Goal: Information Seeking & Learning: Learn about a topic

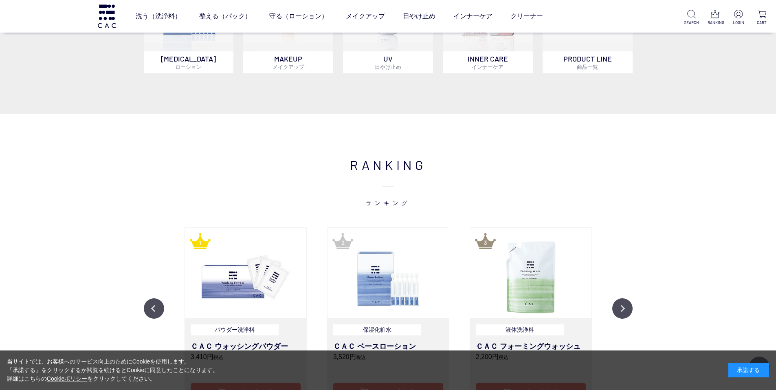
scroll to position [978, 0]
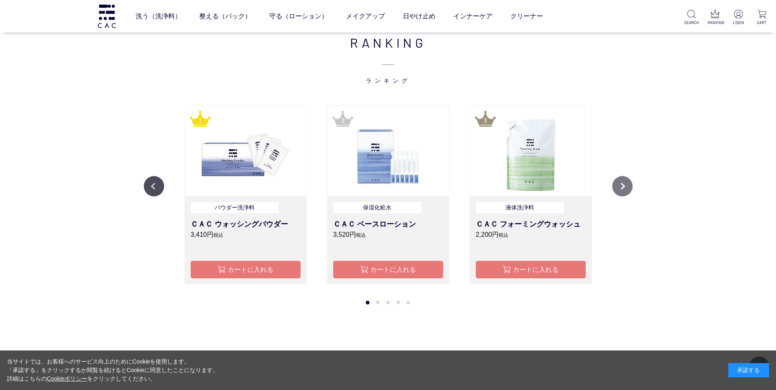
click at [617, 184] on button "Next" at bounding box center [623, 186] width 20 height 20
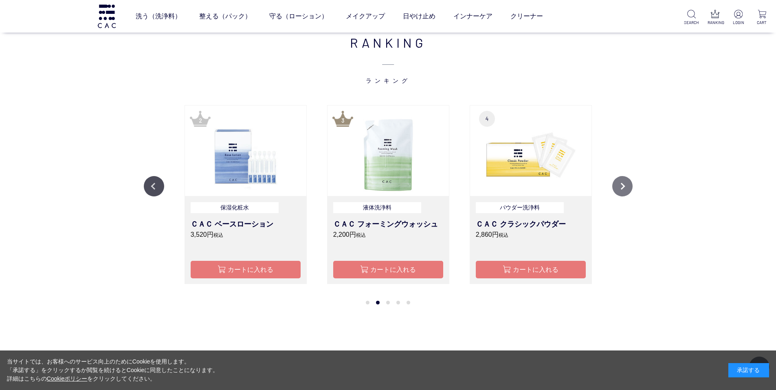
click at [617, 184] on button "Next" at bounding box center [623, 186] width 20 height 20
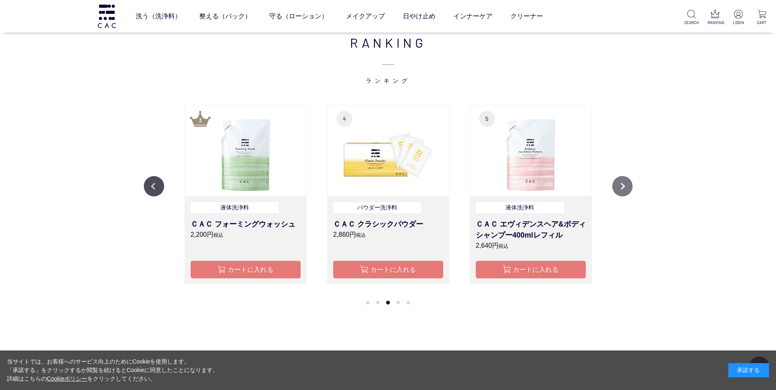
click at [617, 184] on button "Next" at bounding box center [623, 186] width 20 height 20
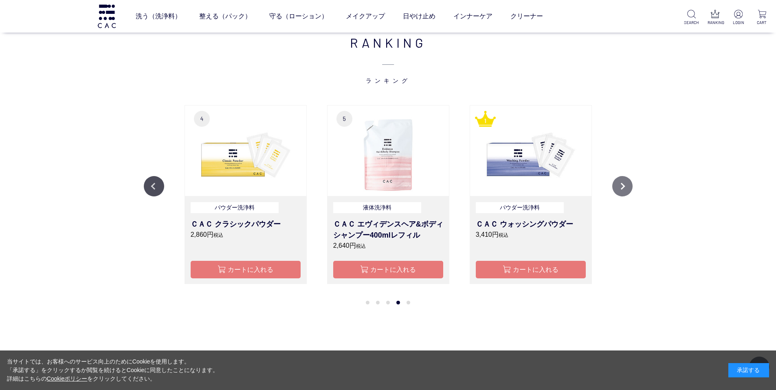
click at [617, 184] on button "Next" at bounding box center [623, 186] width 20 height 20
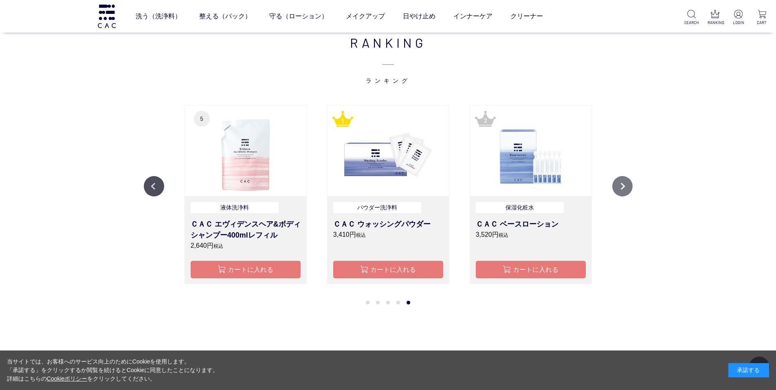
click at [617, 184] on button "Next" at bounding box center [623, 186] width 20 height 20
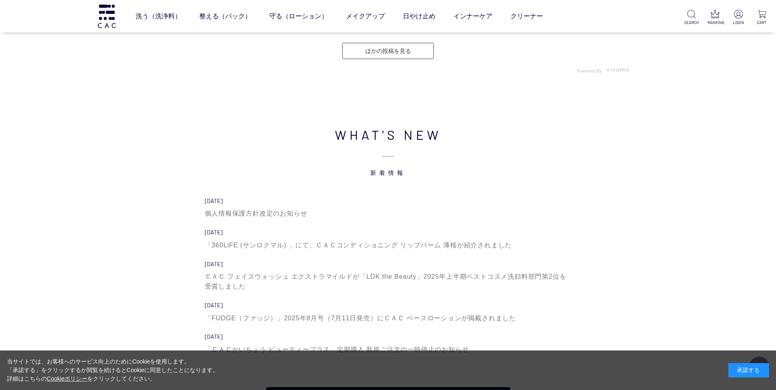
scroll to position [2771, 0]
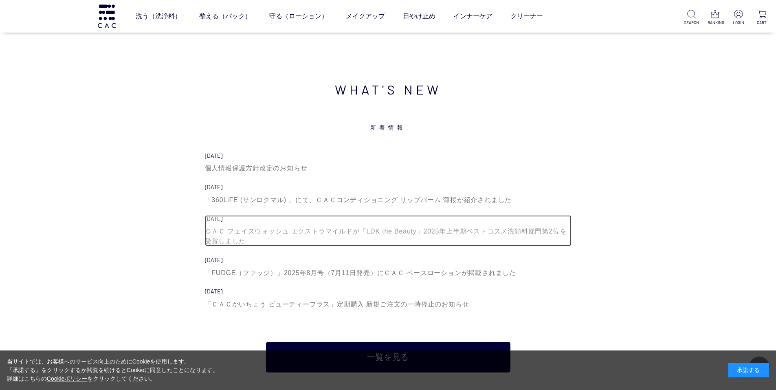
click at [333, 231] on div "ＣＡＣ フェイスウォッシュ エクストラマイルドが「LDK the Beauty」2025年上半期ベストコスメ洗顔料部門第2位を受賞しました" at bounding box center [388, 237] width 367 height 20
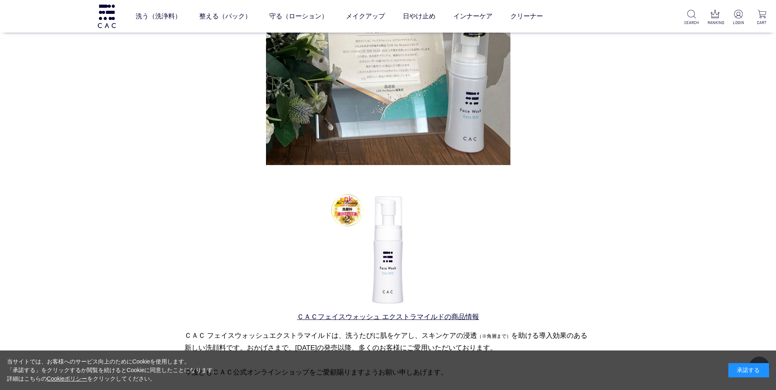
scroll to position [326, 0]
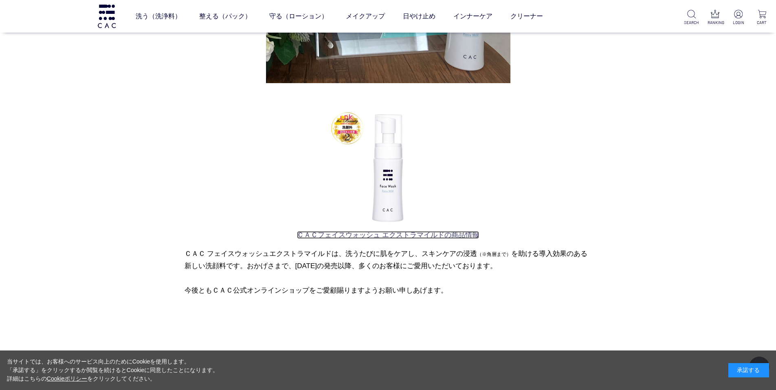
click at [338, 237] on link "ＣＡＣフェイスウォッシュ エクストラマイルドの商品情報" at bounding box center [388, 235] width 182 height 8
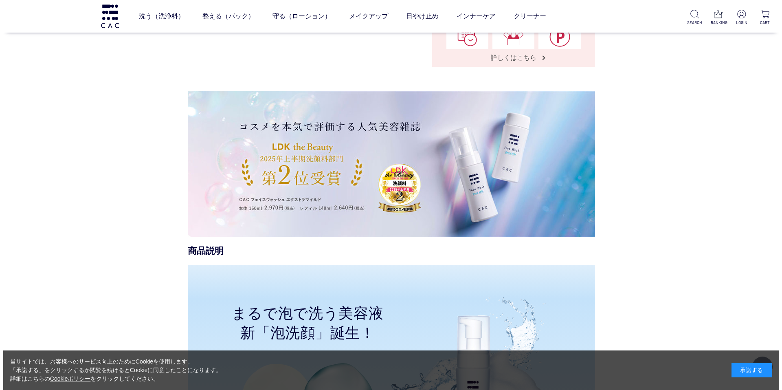
scroll to position [408, 0]
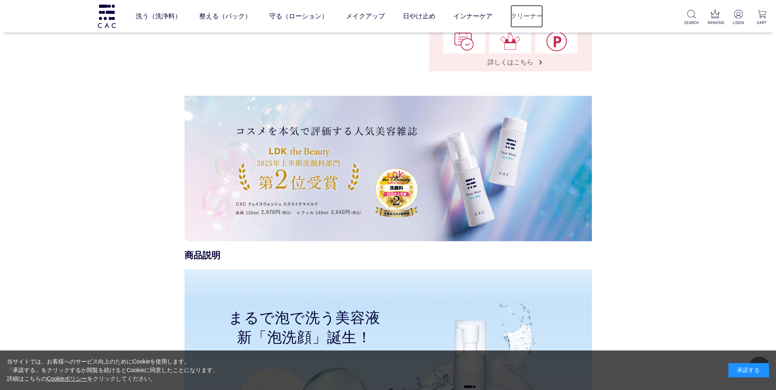
click at [518, 16] on link "クリーナー" at bounding box center [527, 16] width 33 height 23
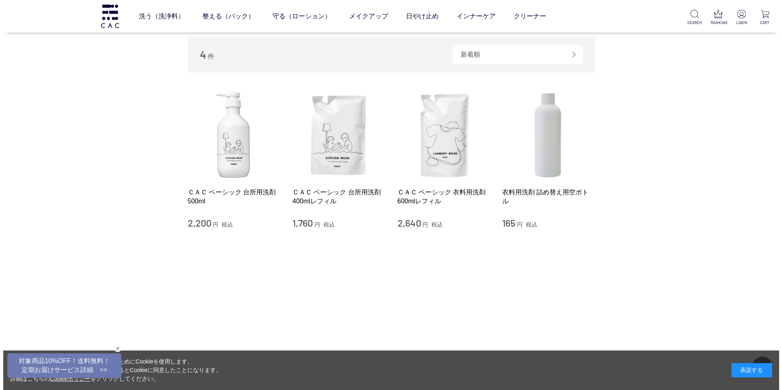
scroll to position [82, 0]
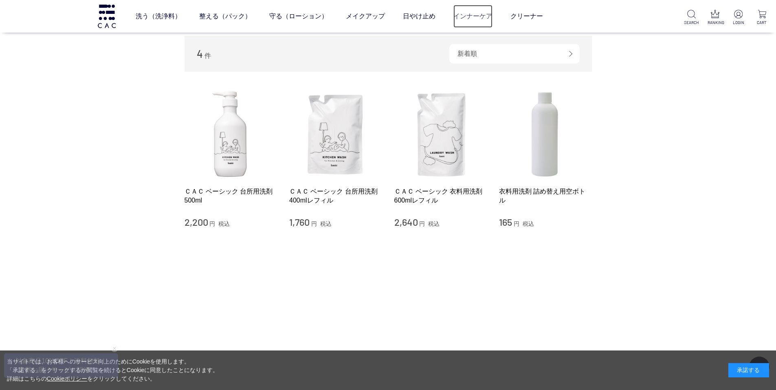
click at [460, 19] on link "インナーケア" at bounding box center [473, 16] width 39 height 23
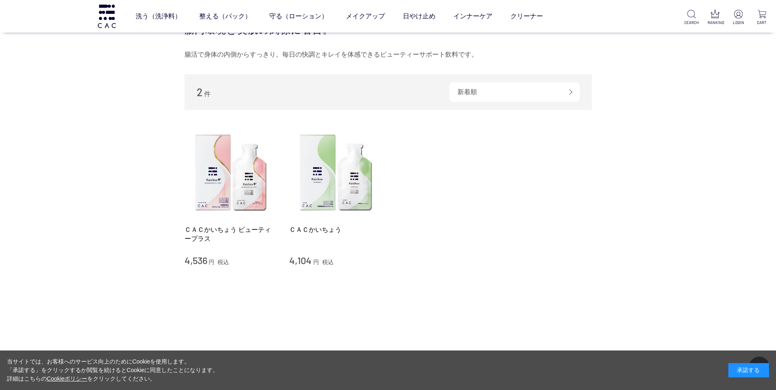
scroll to position [41, 0]
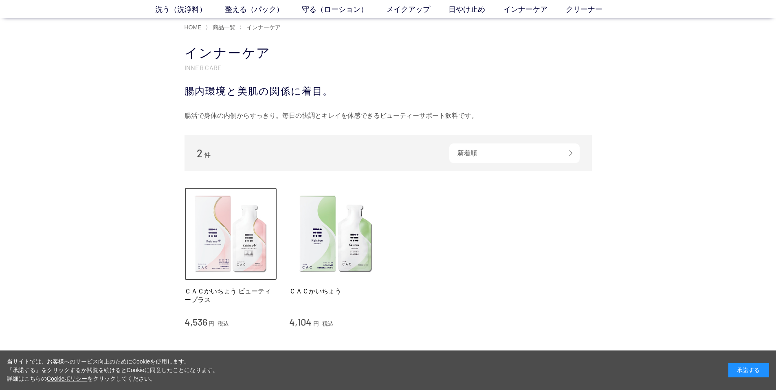
click at [205, 225] on img at bounding box center [231, 233] width 93 height 93
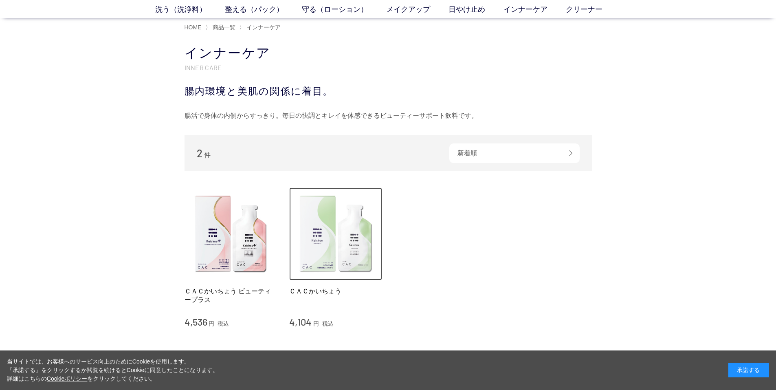
click at [314, 241] on img at bounding box center [335, 233] width 93 height 93
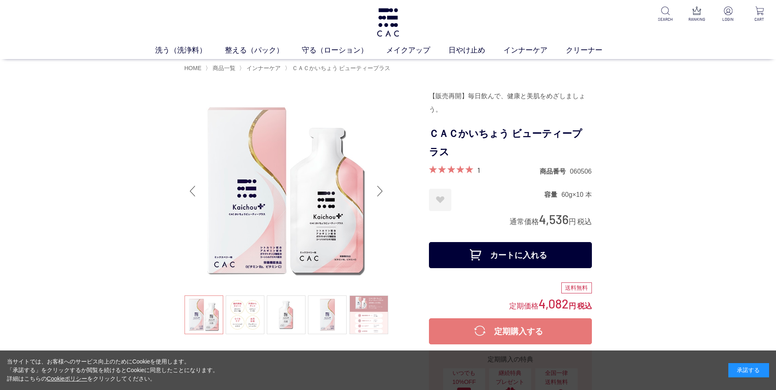
click at [380, 189] on div "Next slide" at bounding box center [380, 191] width 16 height 33
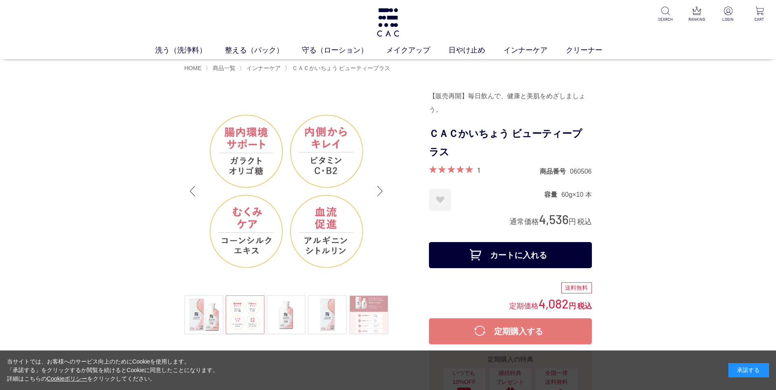
click at [379, 189] on div "Next slide" at bounding box center [380, 191] width 16 height 33
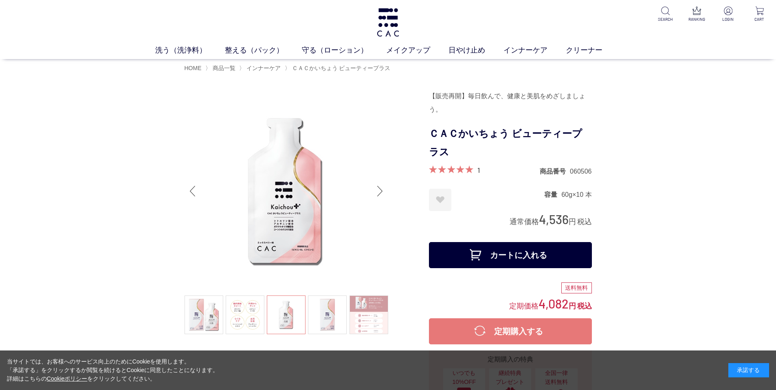
click at [379, 189] on div "Next slide" at bounding box center [380, 191] width 16 height 33
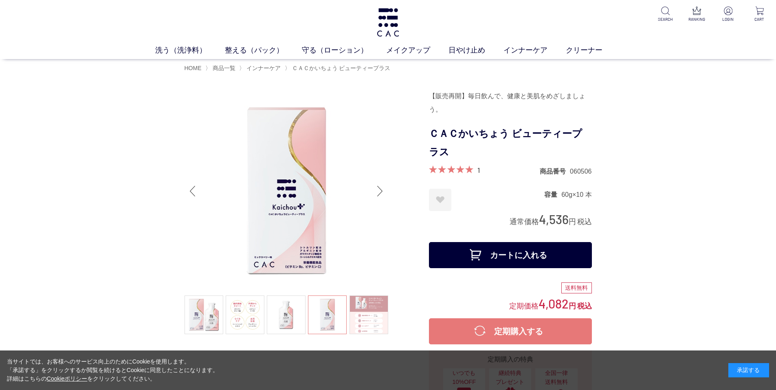
click at [379, 189] on div "Next slide" at bounding box center [380, 191] width 16 height 33
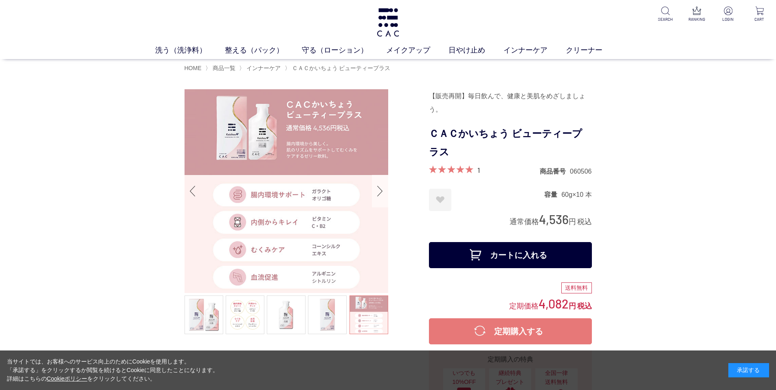
click at [379, 189] on div "Next slide" at bounding box center [380, 191] width 16 height 33
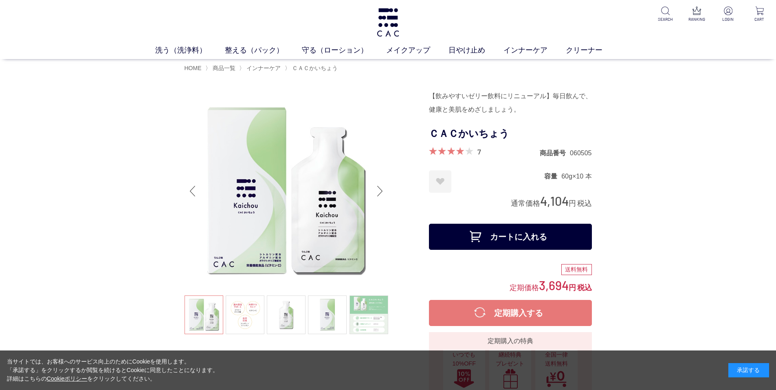
click at [381, 190] on div "Next slide" at bounding box center [380, 191] width 16 height 33
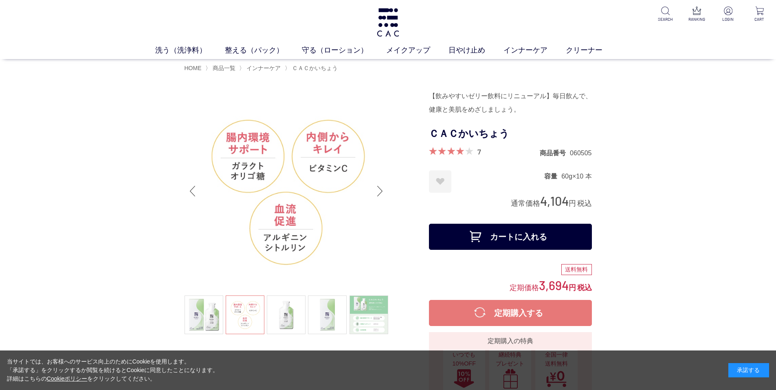
click at [381, 190] on div "Next slide" at bounding box center [380, 191] width 16 height 33
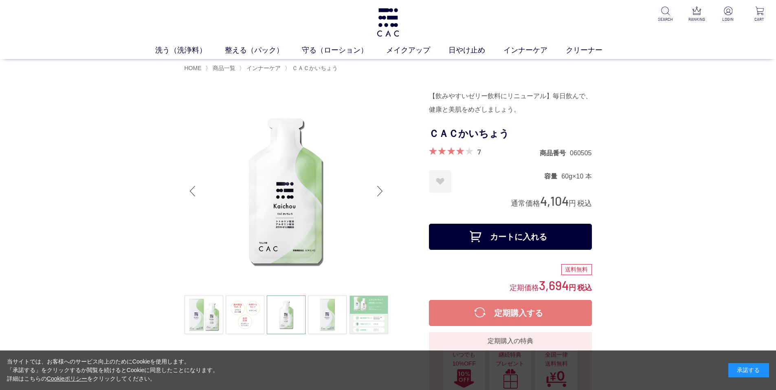
click at [381, 190] on div "Next slide" at bounding box center [380, 191] width 16 height 33
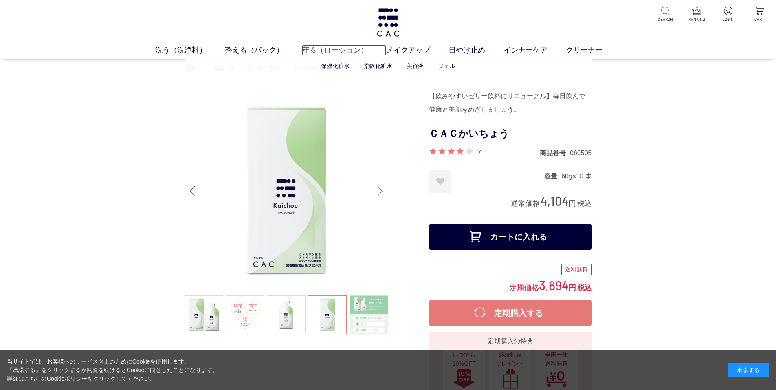
click at [335, 48] on link "守る（ローション）" at bounding box center [344, 50] width 84 height 11
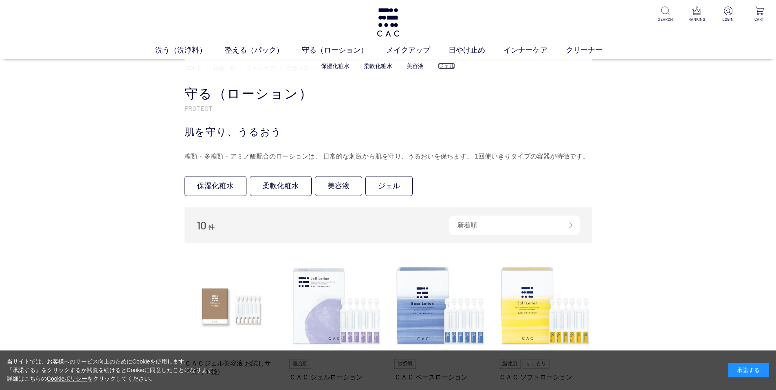
click at [442, 65] on link "ジェル" at bounding box center [446, 66] width 17 height 7
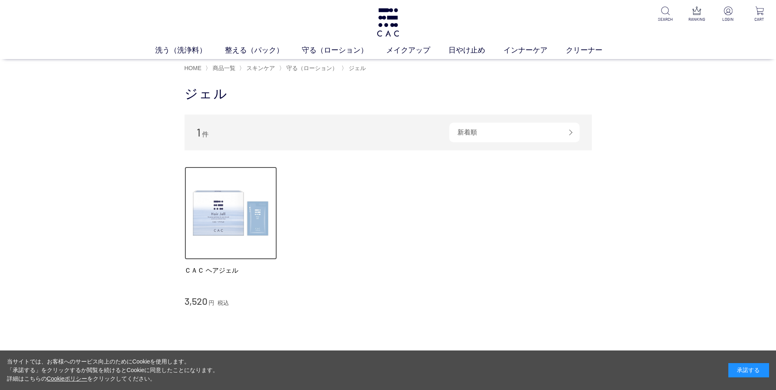
click at [236, 212] on img at bounding box center [231, 213] width 93 height 93
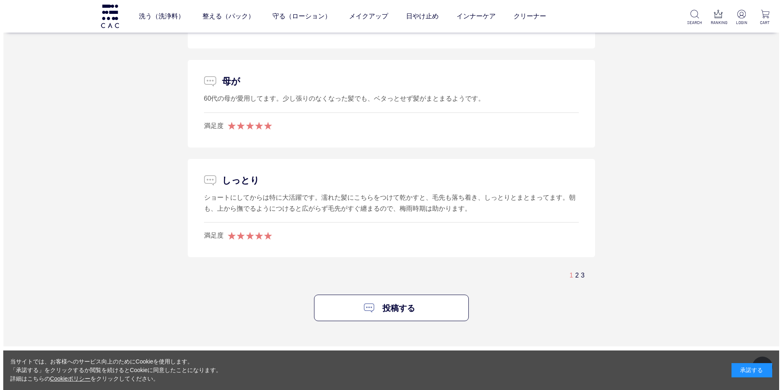
scroll to position [1875, 0]
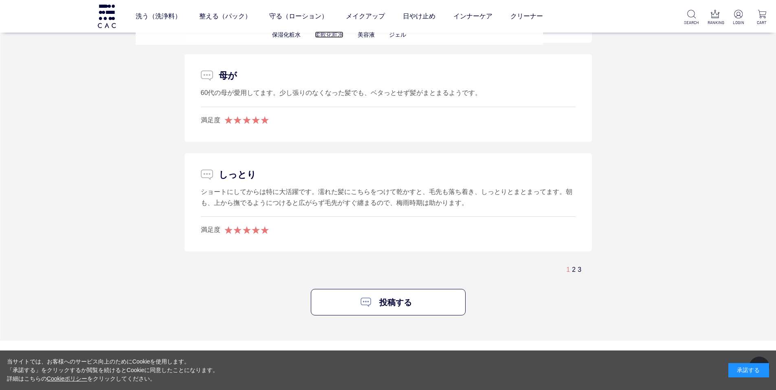
click at [322, 34] on link "柔軟化粧水" at bounding box center [329, 34] width 29 height 7
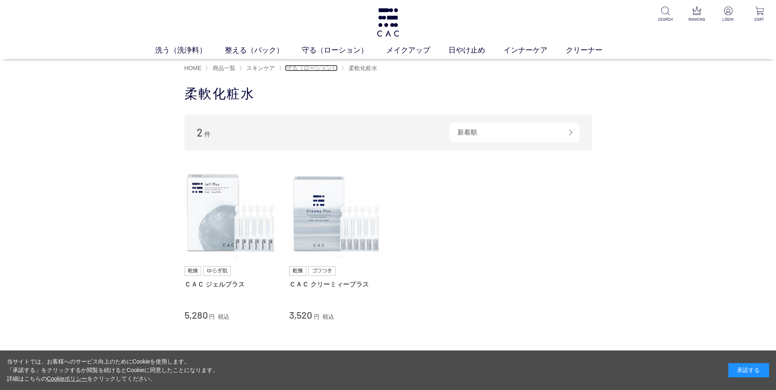
click at [319, 65] on span "守る（ローション）" at bounding box center [311, 68] width 51 height 7
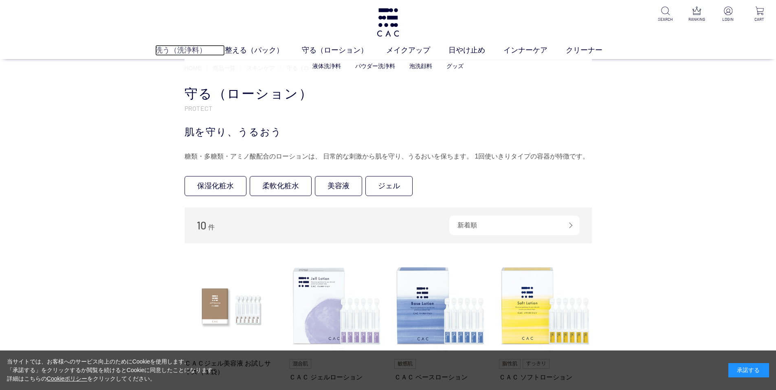
click at [159, 51] on link "洗う（洗浄料）" at bounding box center [190, 50] width 70 height 11
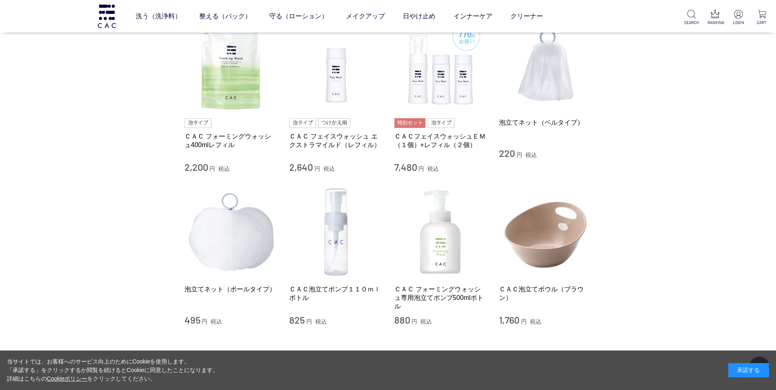
scroll to position [408, 0]
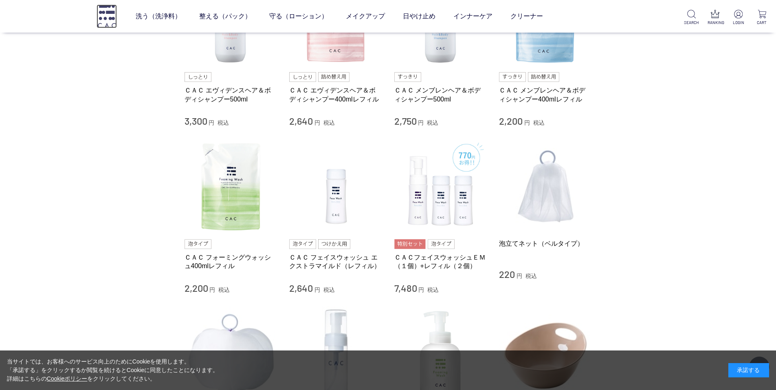
click at [113, 8] on img at bounding box center [107, 15] width 20 height 23
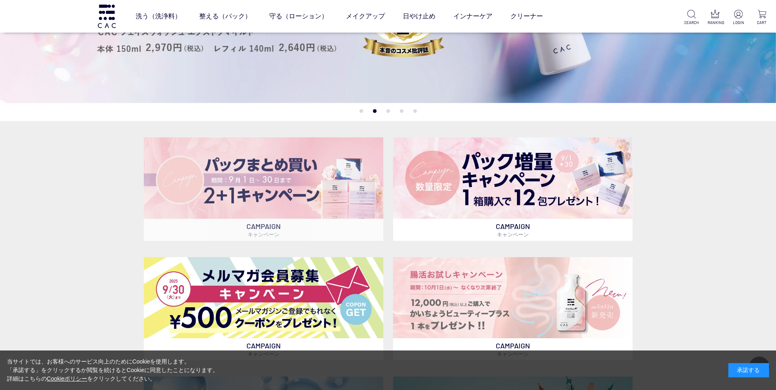
scroll to position [204, 0]
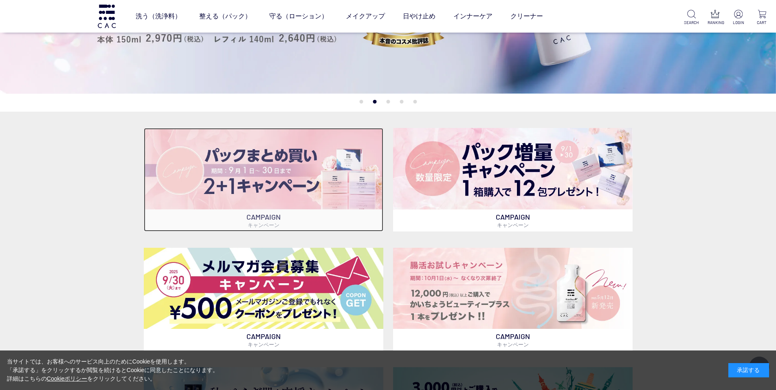
click at [289, 172] on img at bounding box center [264, 168] width 240 height 81
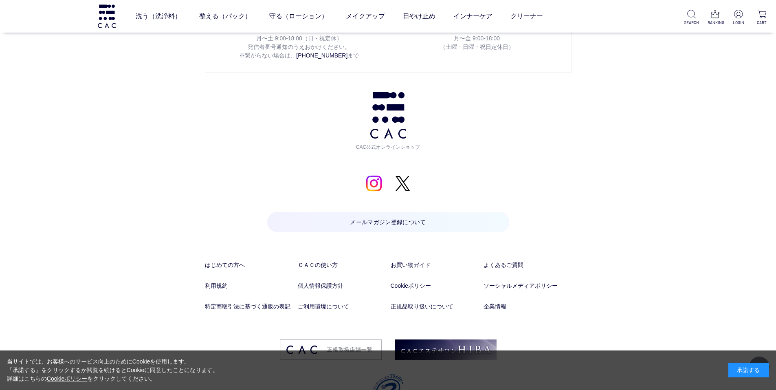
scroll to position [5177, 0]
